Goal: Transaction & Acquisition: Purchase product/service

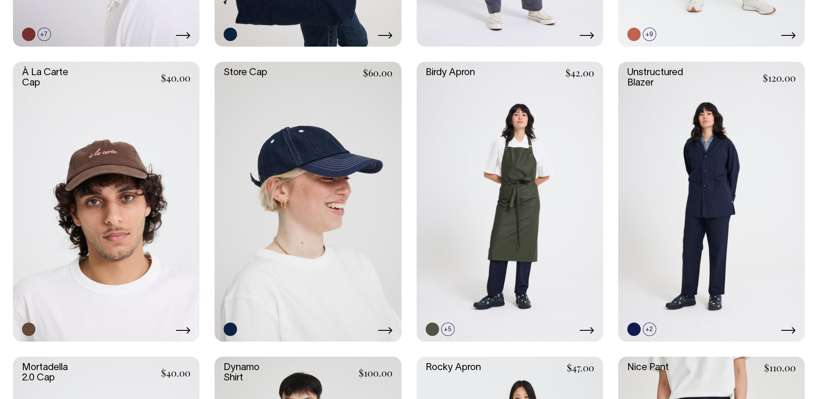
scroll to position [662, 0]
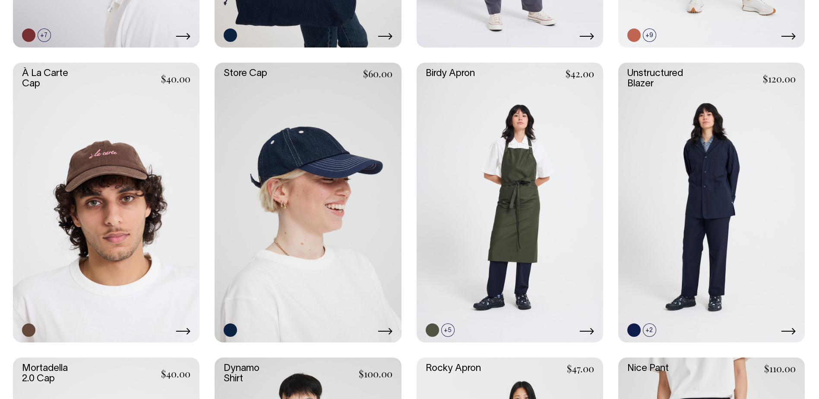
click at [0, 0] on link at bounding box center [0, 0] width 0 height 0
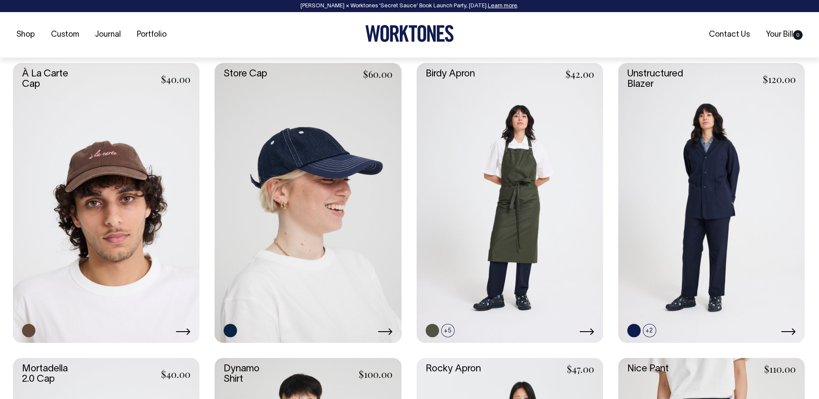
click at [709, 216] on link at bounding box center [711, 203] width 187 height 280
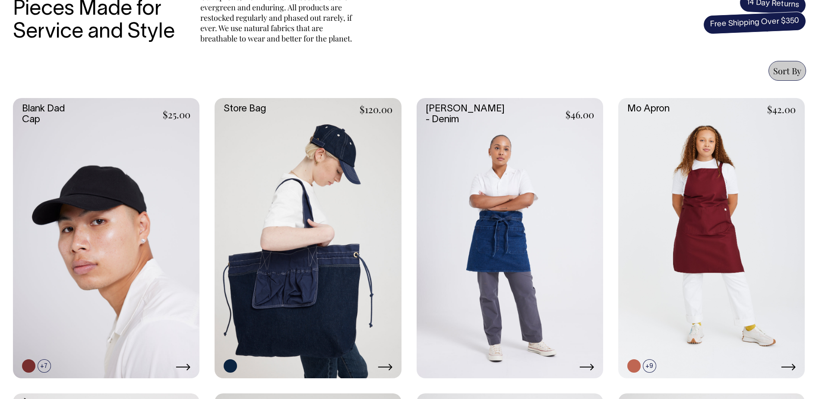
scroll to position [331, 0]
click at [185, 368] on icon at bounding box center [183, 367] width 15 height 7
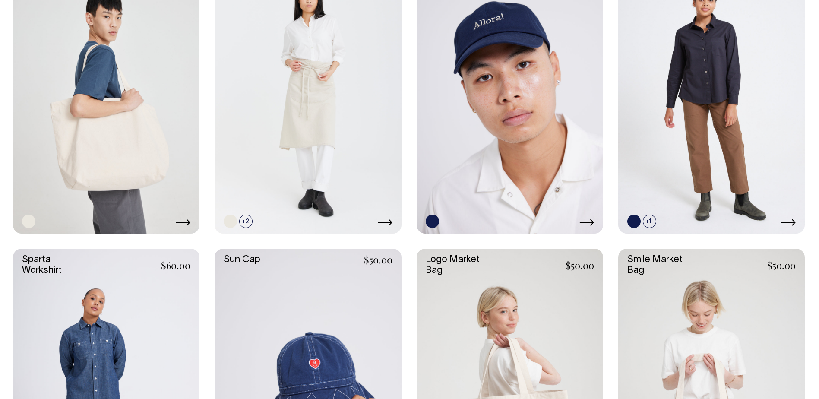
scroll to position [1656, 0]
click at [339, 350] on link at bounding box center [308, 389] width 187 height 280
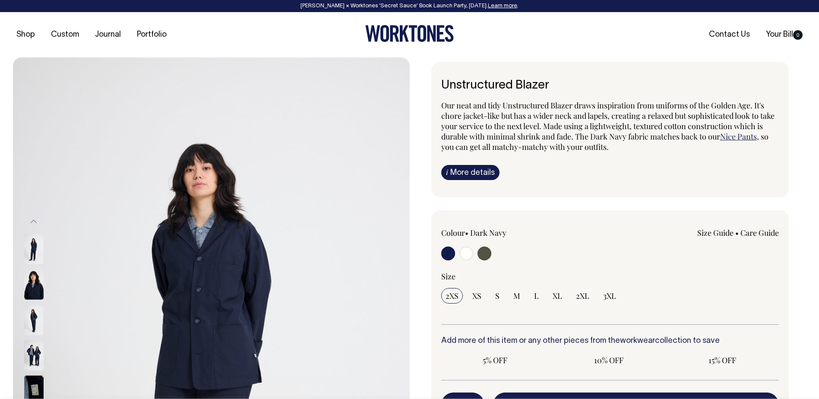
radio input "true"
select select "Olive"
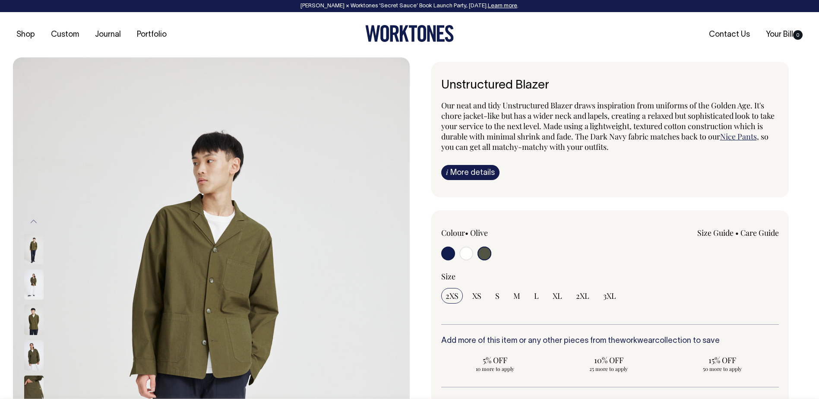
click at [486, 253] on input "radio" at bounding box center [485, 254] width 14 height 14
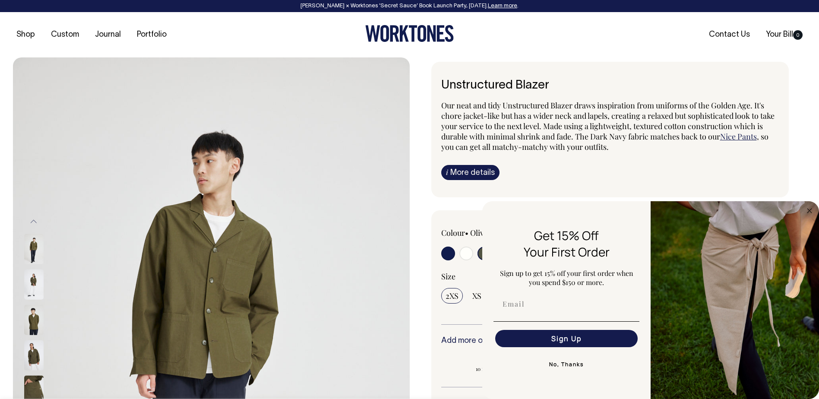
drag, startPoint x: 811, startPoint y: 209, endPoint x: 663, endPoint y: 222, distance: 148.7
click at [811, 209] on icon "Close dialog" at bounding box center [810, 211] width 4 height 4
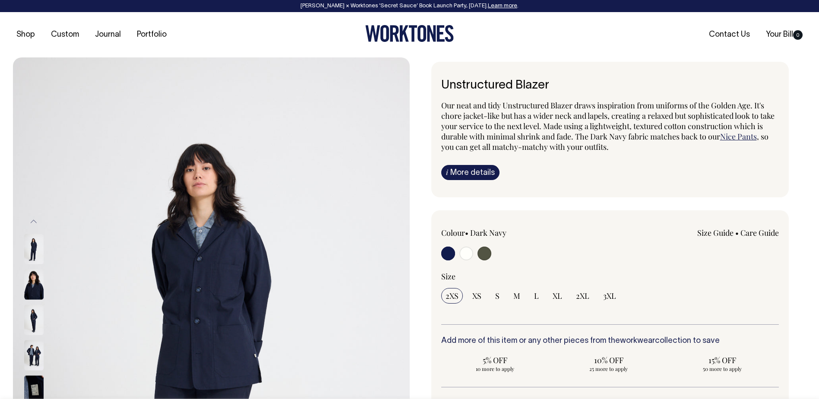
click at [467, 254] on input "radio" at bounding box center [467, 254] width 14 height 14
radio input "true"
radio input "false"
radio input "true"
select select "Off-White"
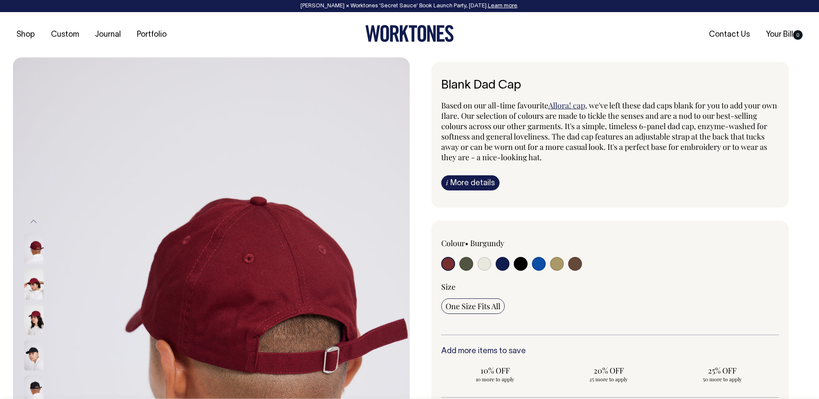
click at [467, 264] on input "radio" at bounding box center [467, 264] width 14 height 14
radio input "true"
select select "Olive"
